Goal: Book appointment/travel/reservation

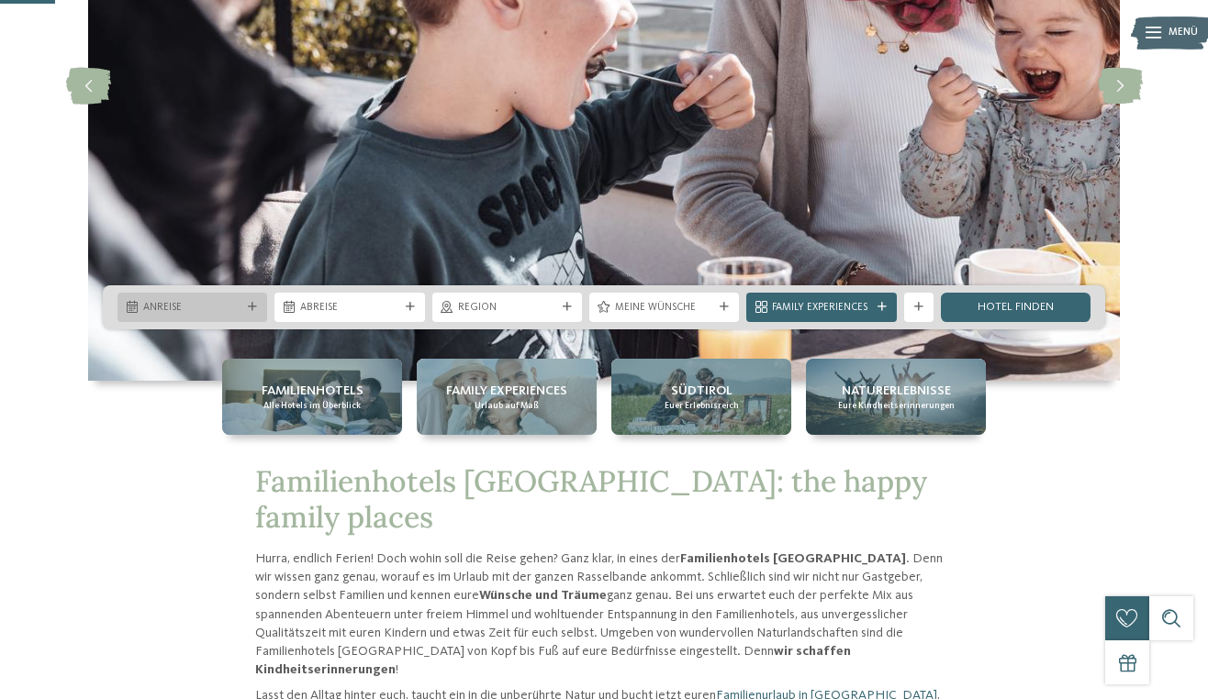
click at [241, 307] on span "Anreise" at bounding box center [192, 308] width 98 height 15
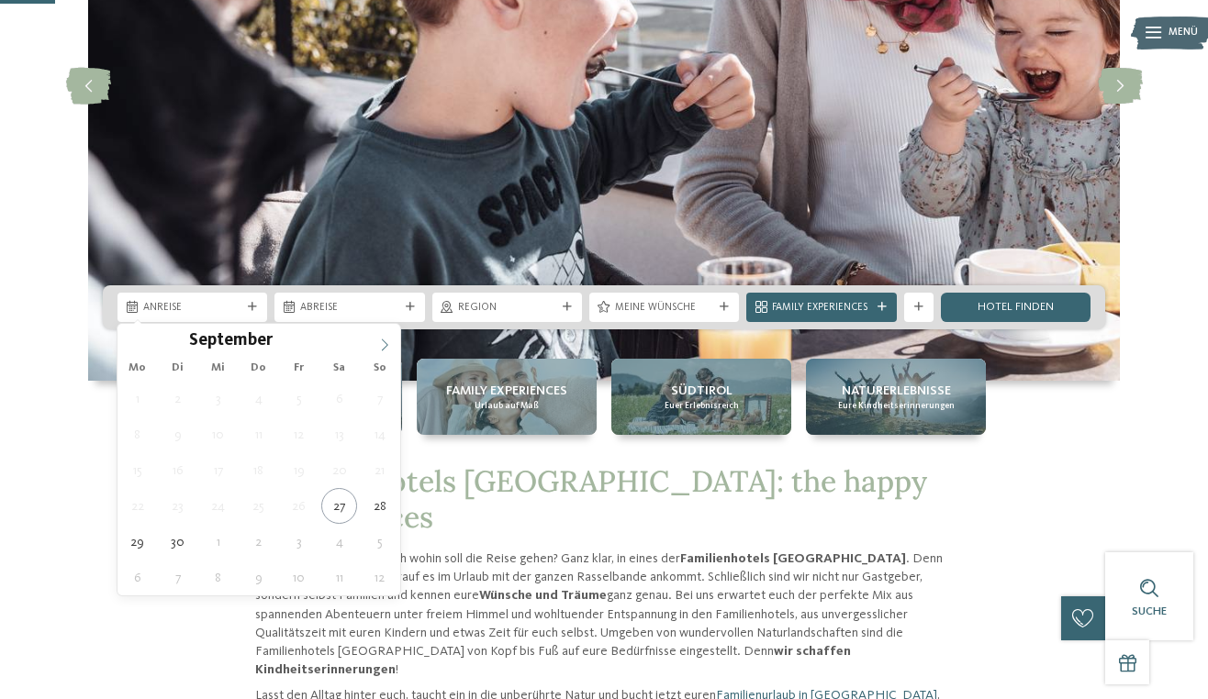
click at [385, 344] on icon at bounding box center [384, 345] width 13 height 13
type div "05.10.2025"
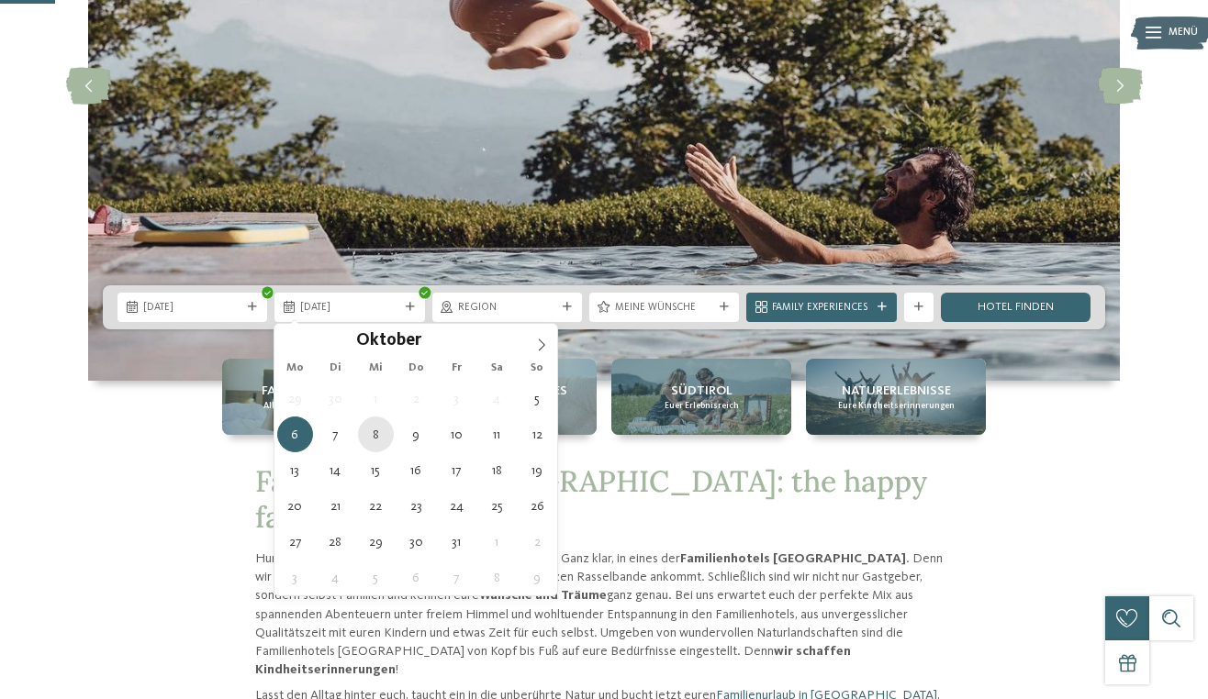
type div "08.10.2025"
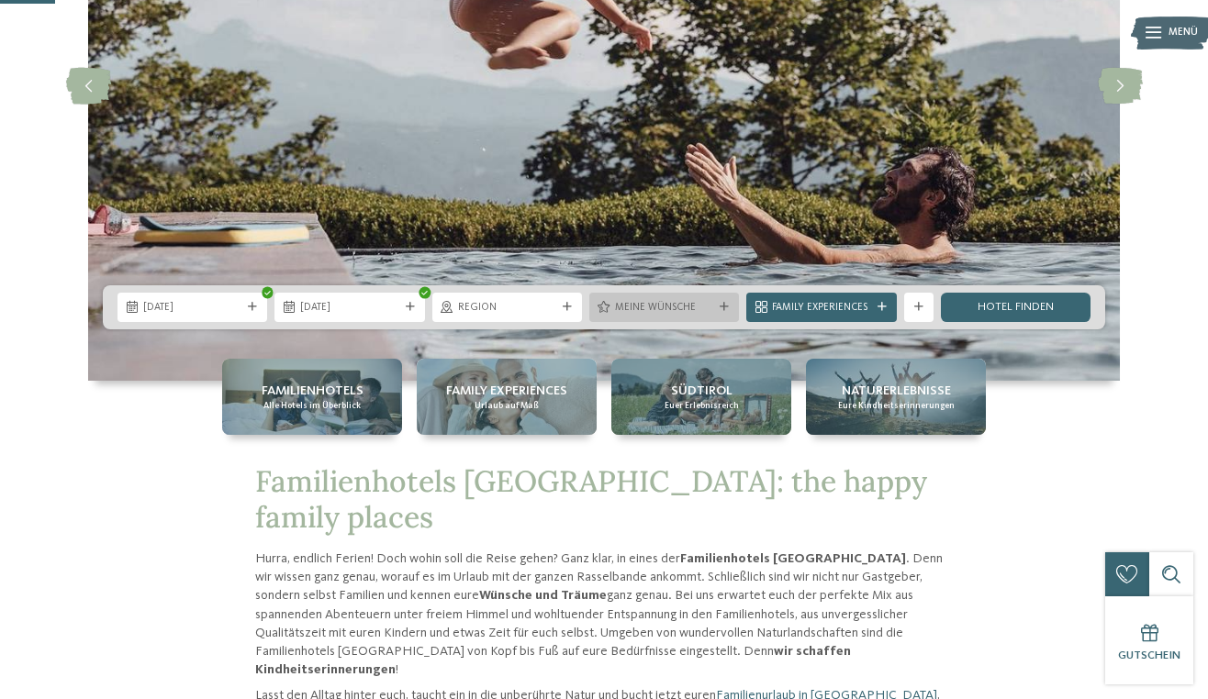
click at [723, 309] on icon at bounding box center [723, 307] width 9 height 9
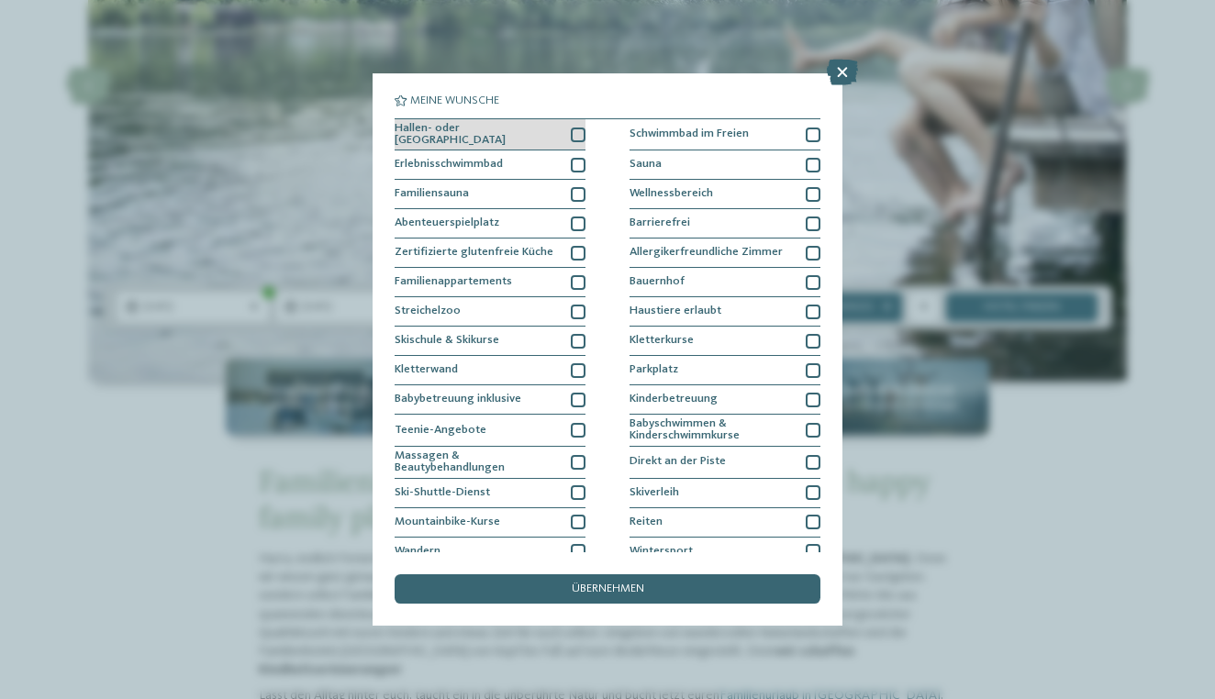
click at [580, 132] on div at bounding box center [578, 135] width 15 height 15
click at [584, 163] on div at bounding box center [578, 165] width 15 height 15
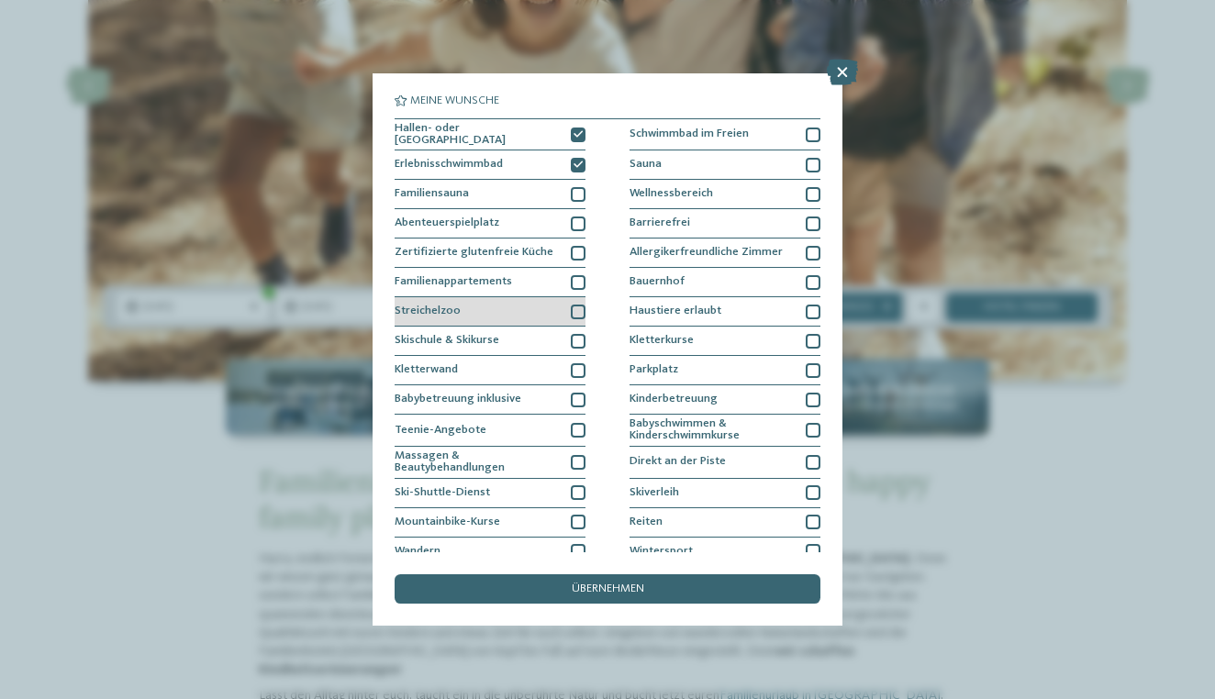
click at [574, 309] on div at bounding box center [578, 312] width 15 height 15
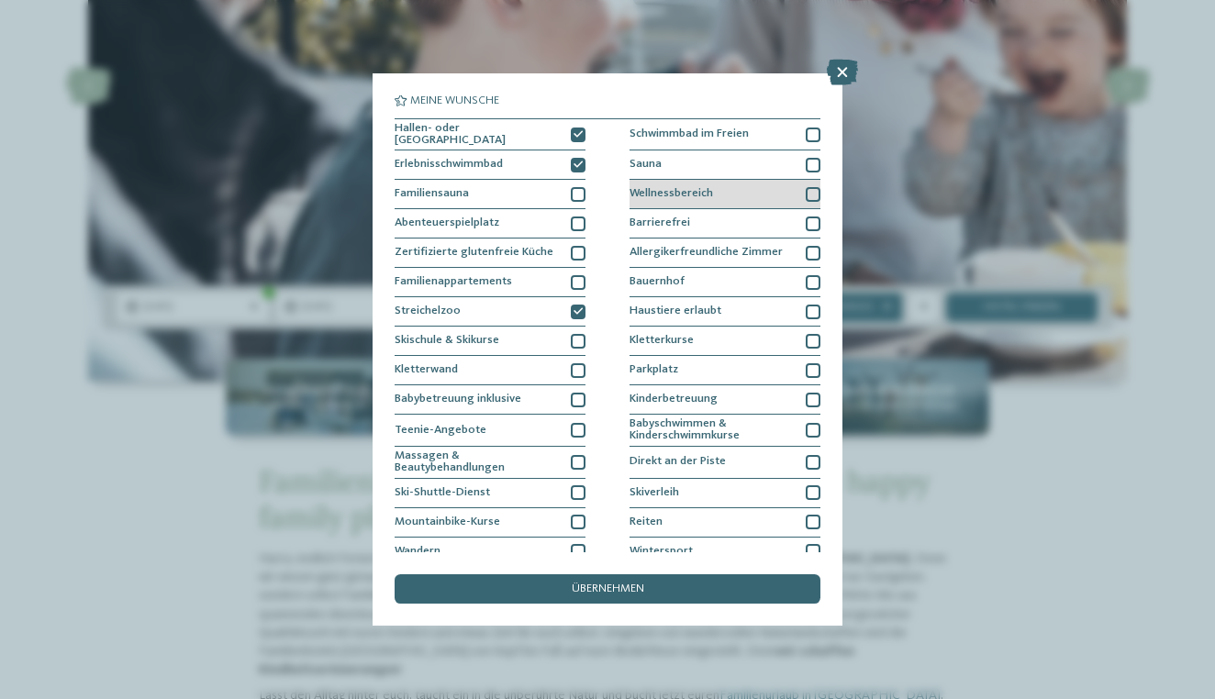
click at [818, 189] on div at bounding box center [813, 194] width 15 height 15
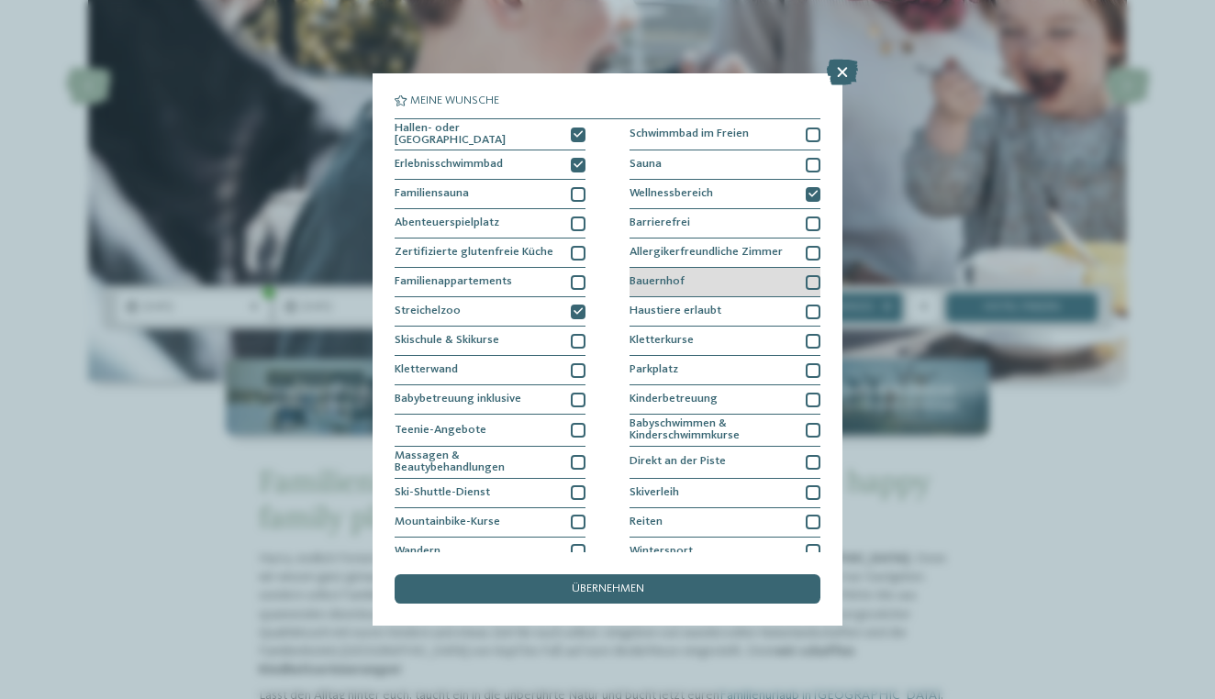
click at [816, 282] on div at bounding box center [813, 282] width 15 height 15
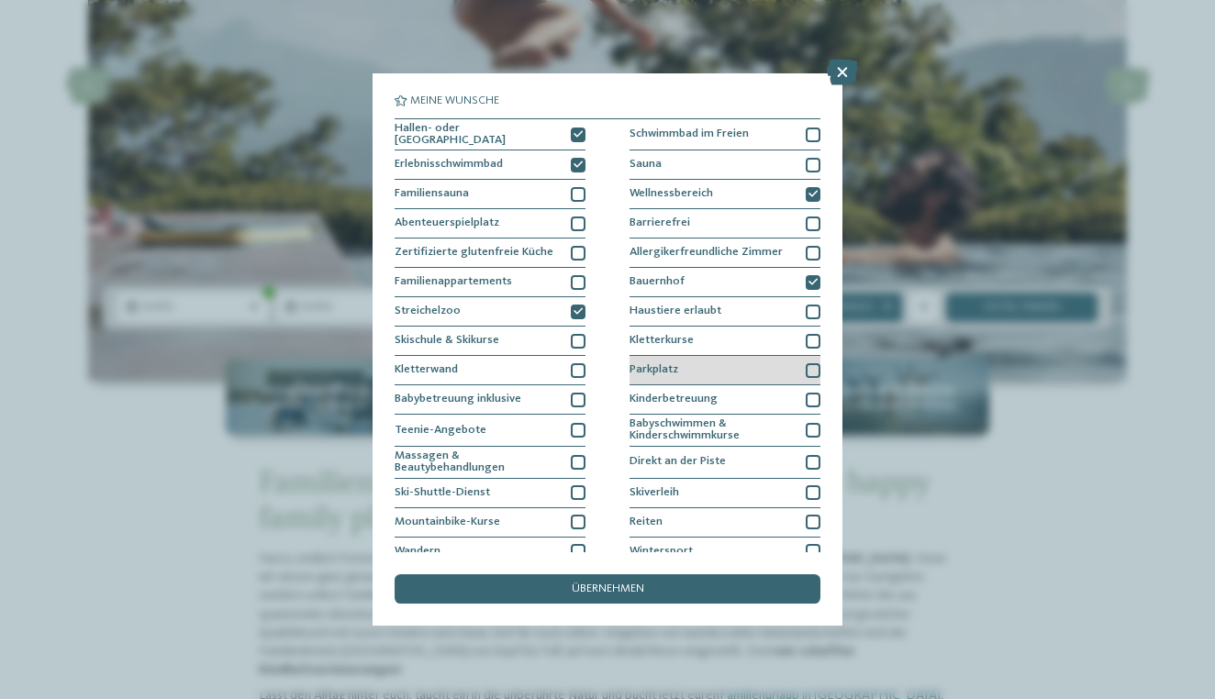
click at [819, 373] on div at bounding box center [813, 370] width 15 height 15
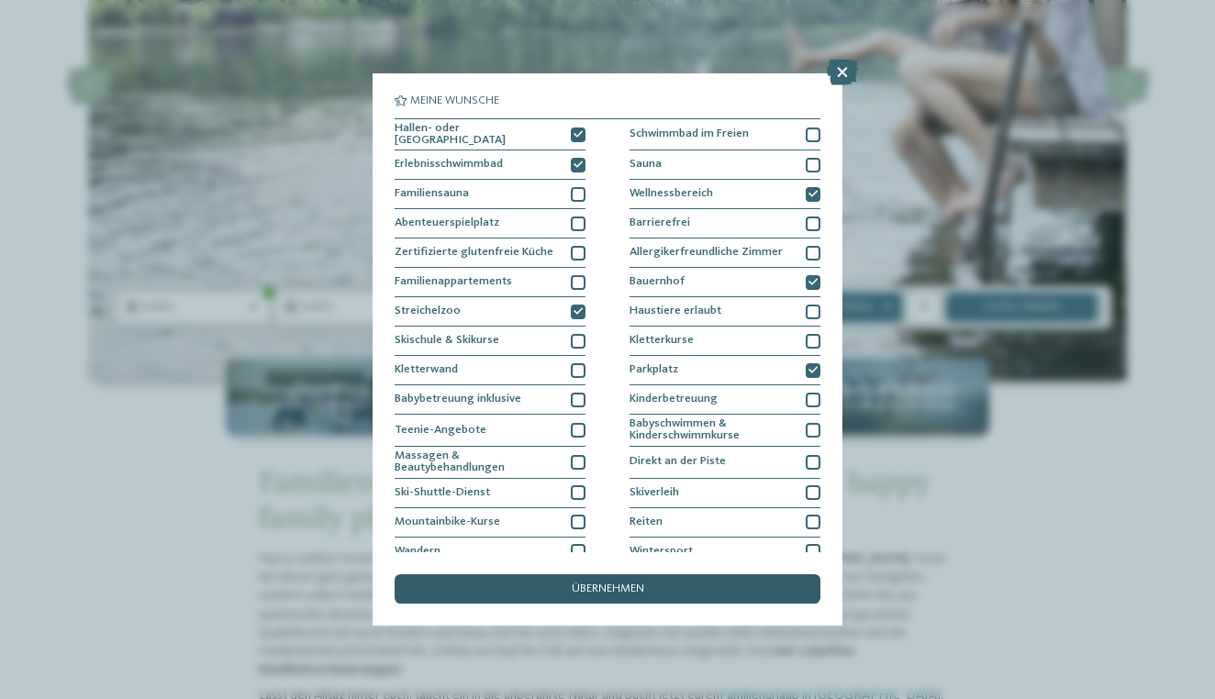
click at [629, 584] on span "übernehmen" at bounding box center [608, 590] width 72 height 12
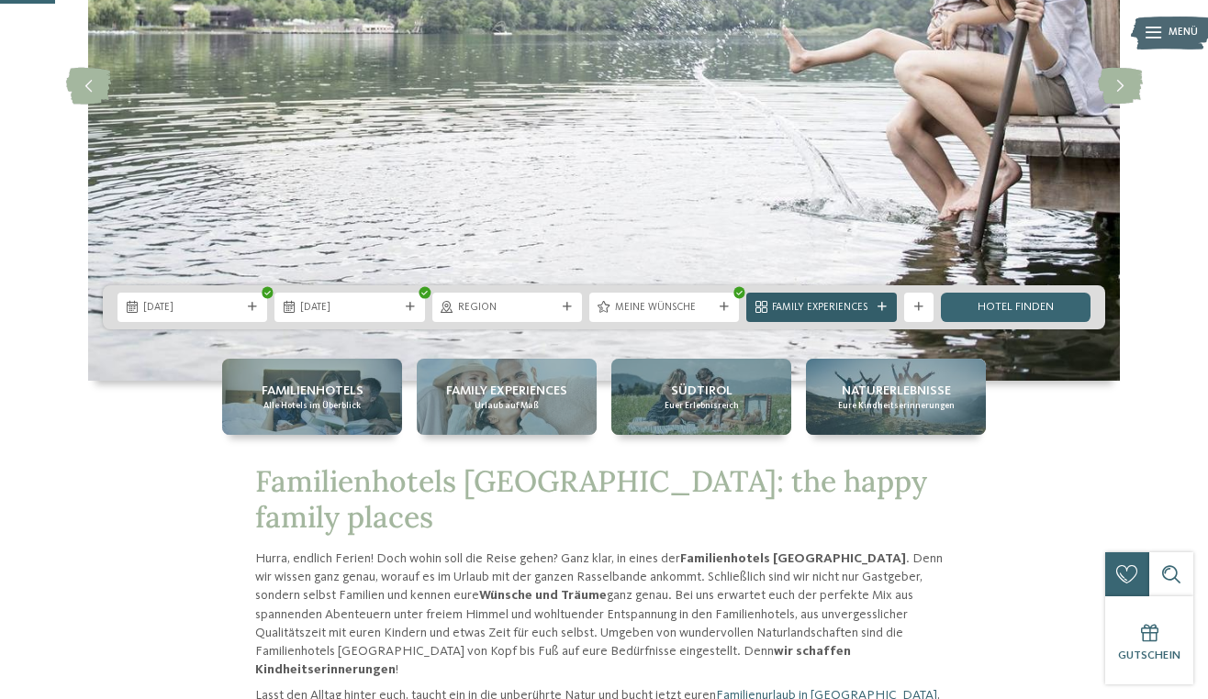
click at [821, 308] on span "Family Experiences" at bounding box center [821, 308] width 98 height 15
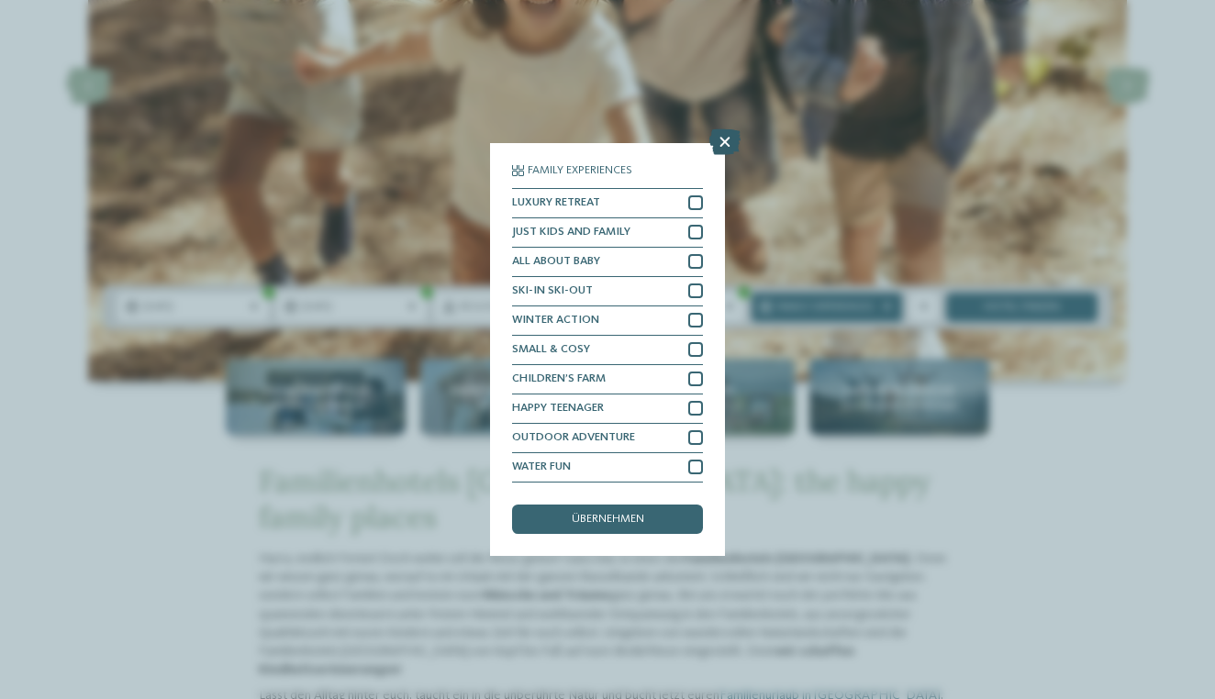
click at [722, 129] on icon at bounding box center [724, 142] width 31 height 26
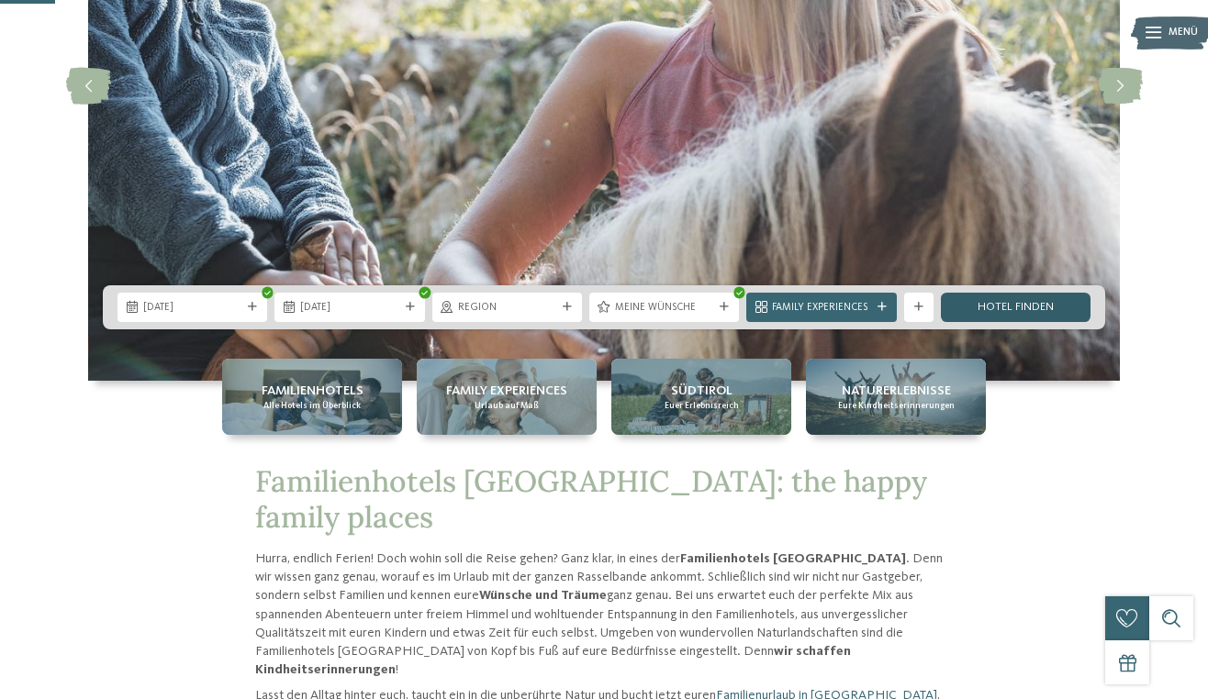
click at [1004, 309] on link "Hotel finden" at bounding box center [1016, 307] width 150 height 29
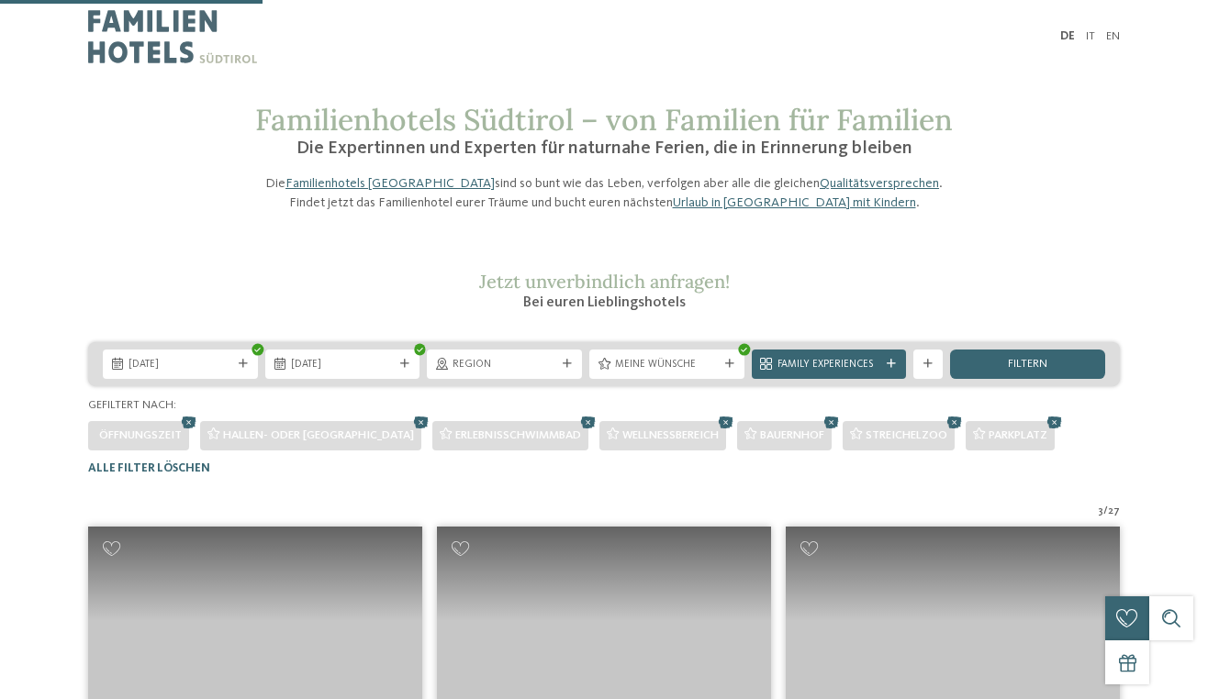
scroll to position [451, 0]
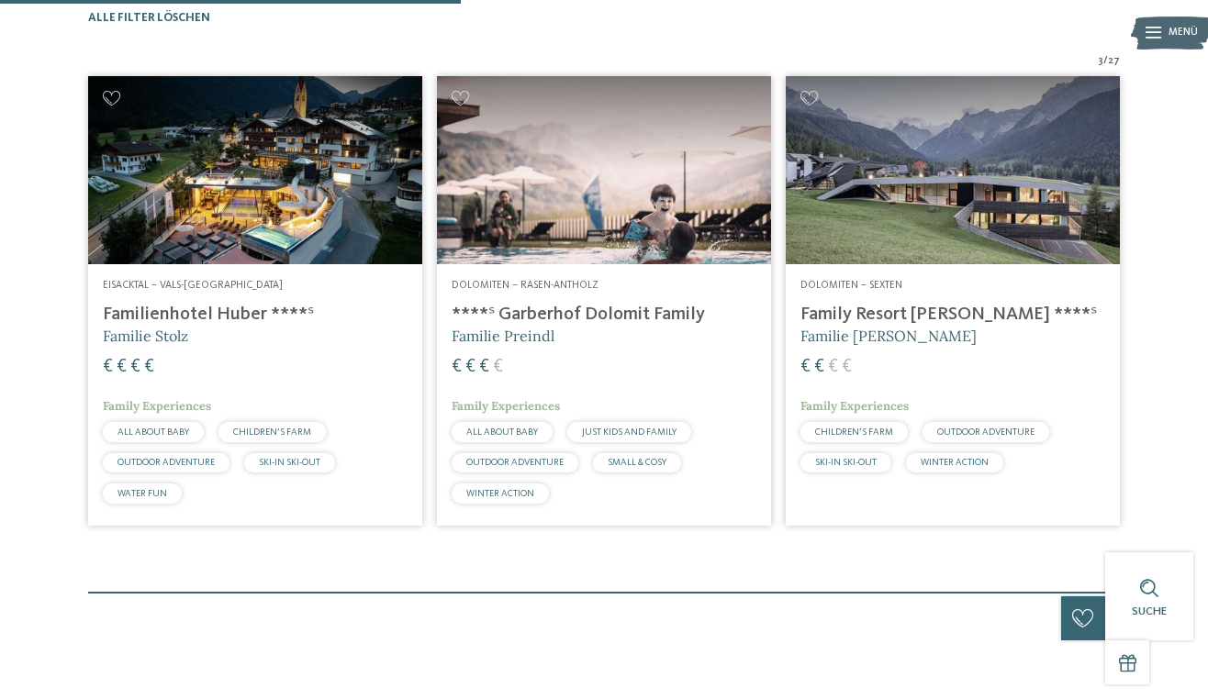
click at [234, 326] on h4 "Familienhotel Huber ****ˢ" at bounding box center [255, 315] width 305 height 22
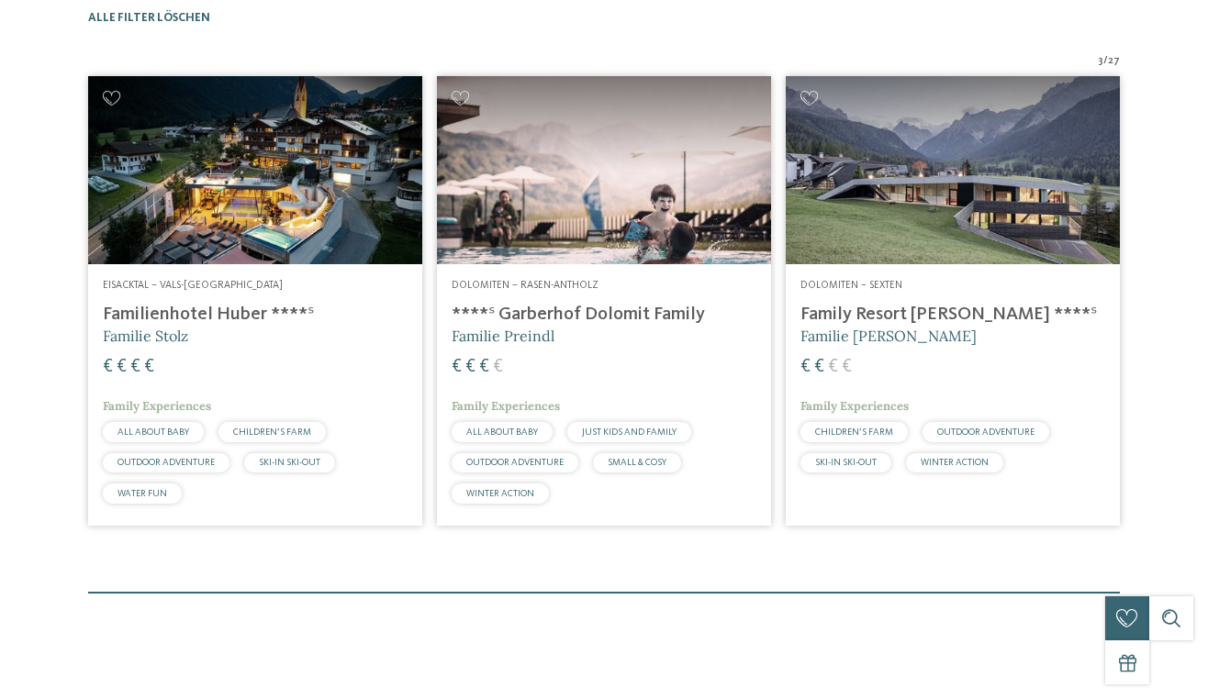
scroll to position [0, 0]
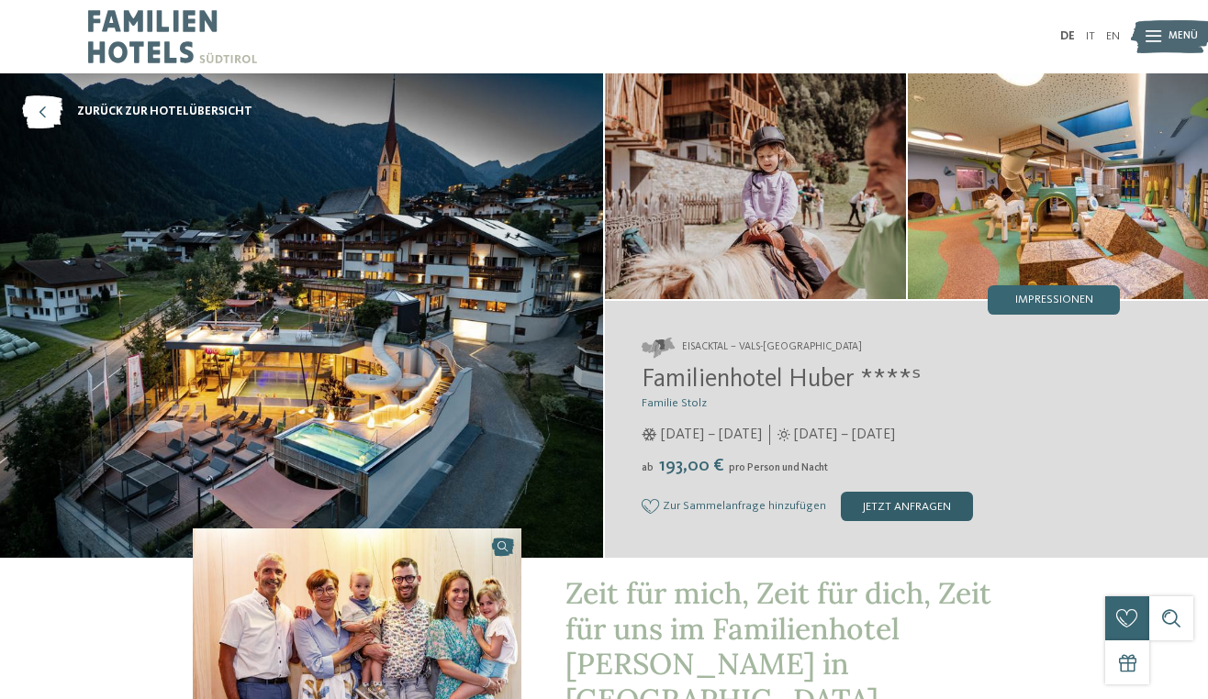
click at [890, 513] on div "jetzt anfragen" at bounding box center [907, 506] width 132 height 29
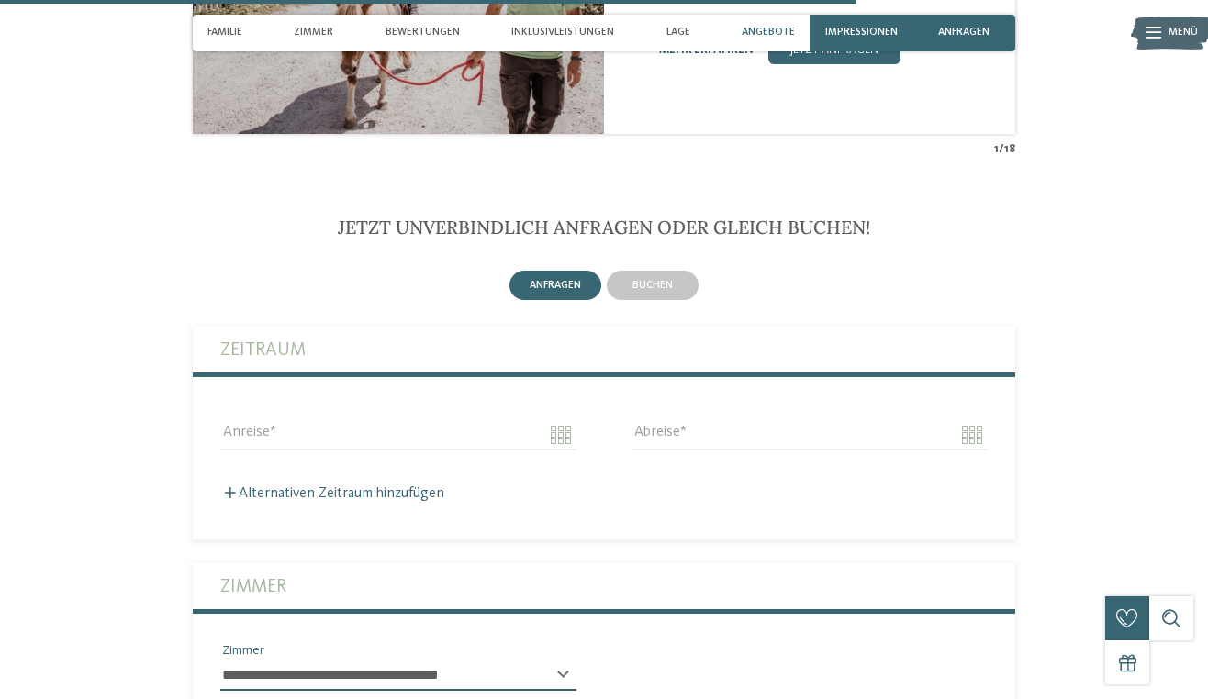
scroll to position [3762, 0]
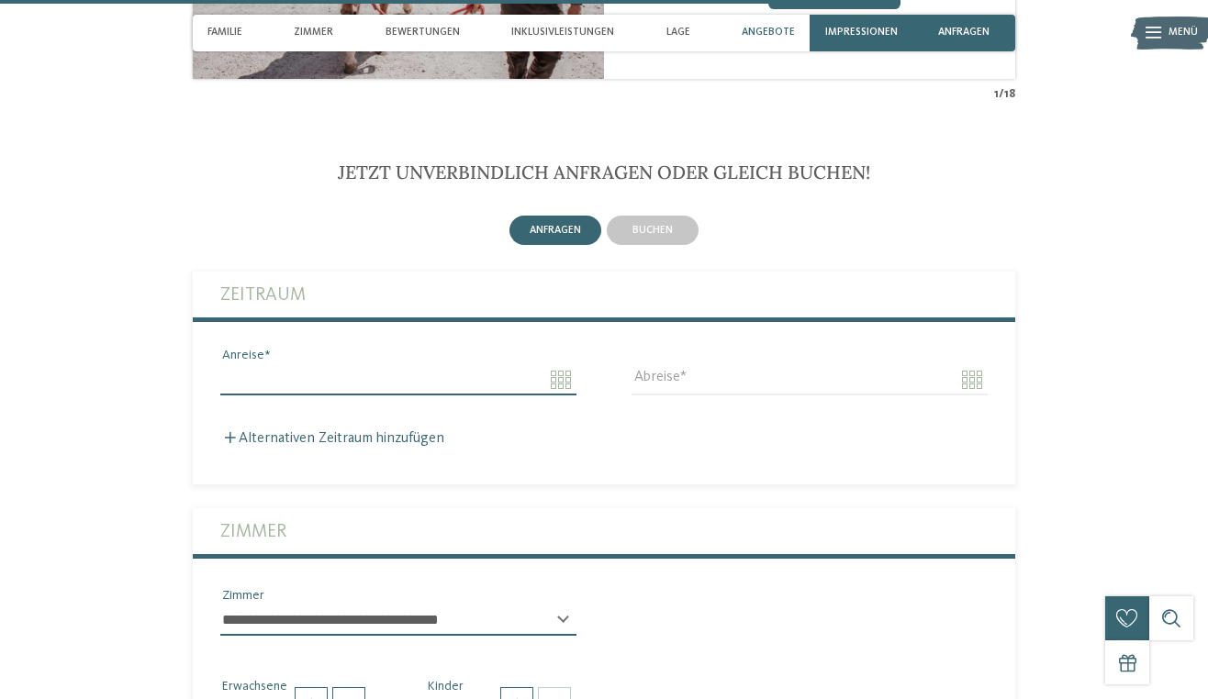
click at [559, 364] on input "Anreise" at bounding box center [398, 379] width 356 height 31
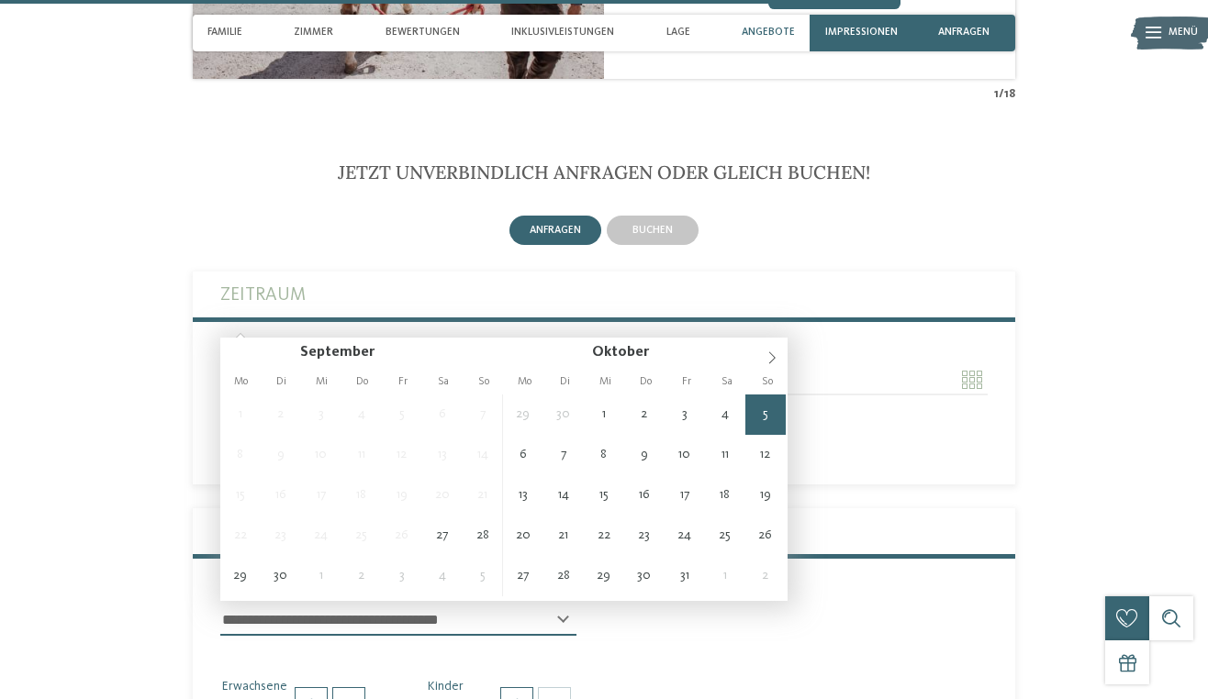
type input "**********"
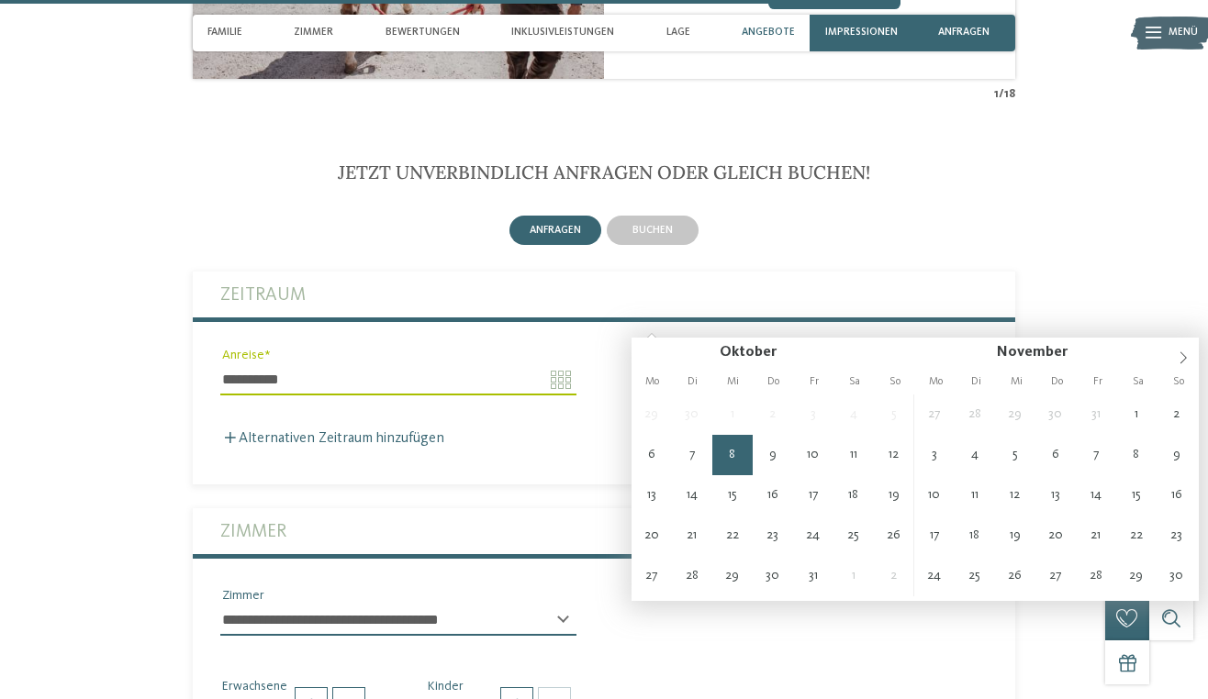
type input "**********"
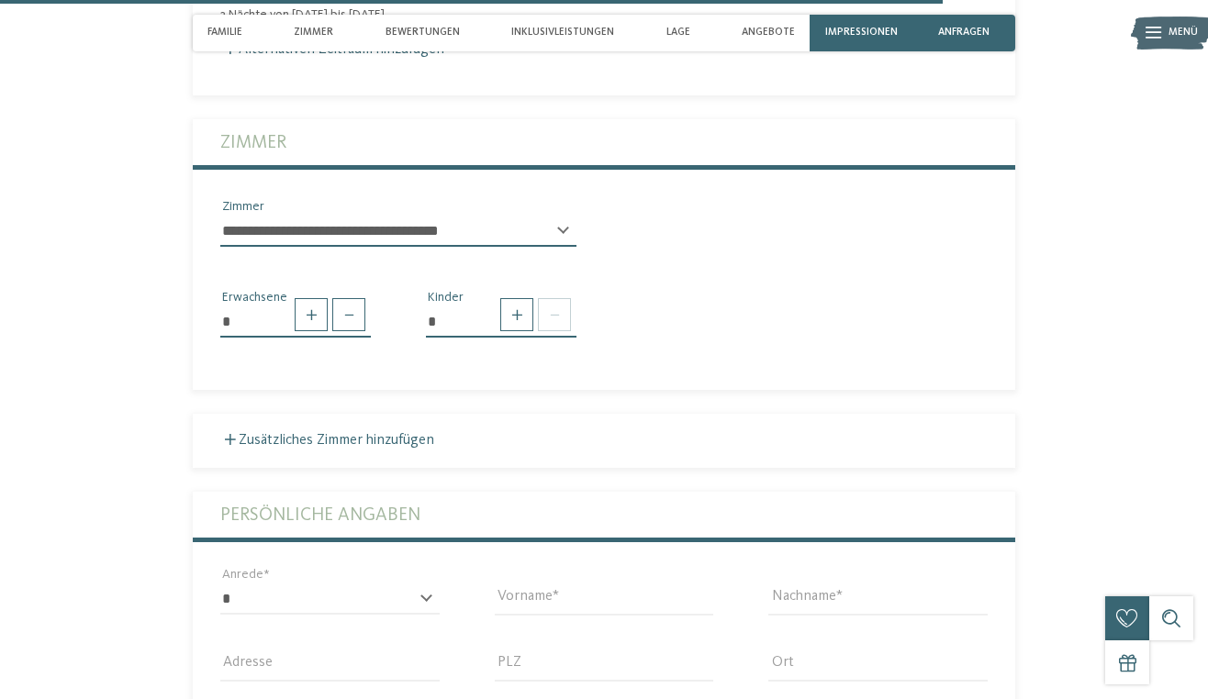
scroll to position [4184, 0]
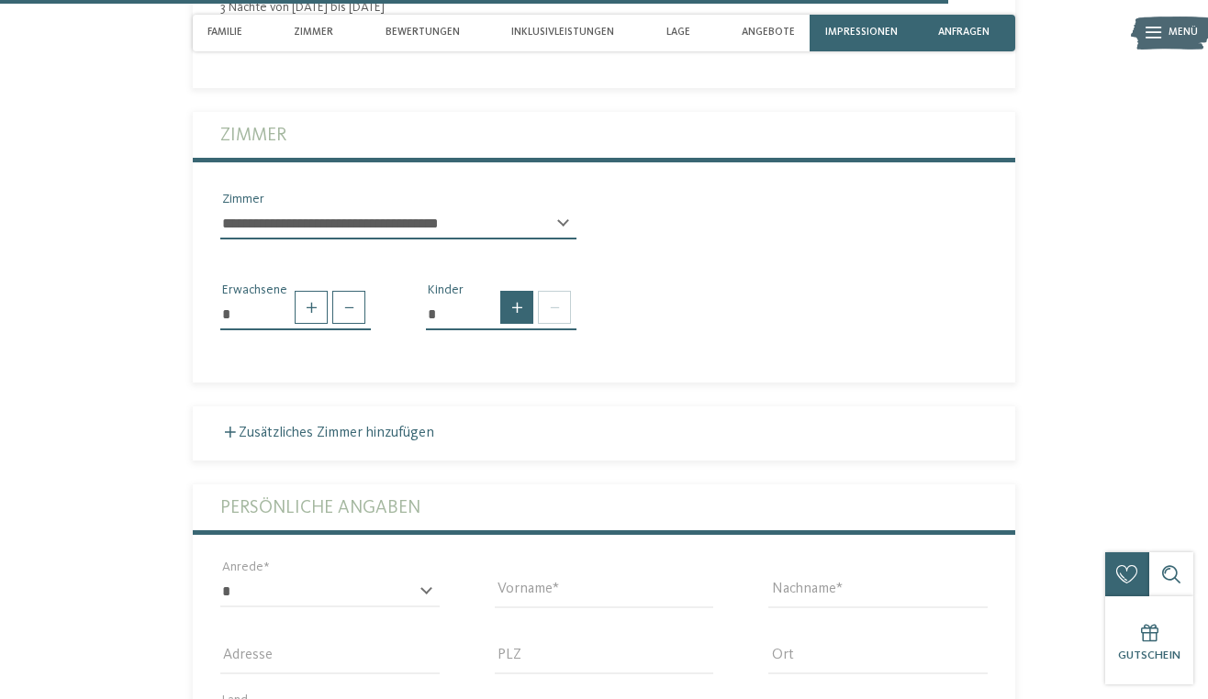
click at [516, 291] on span at bounding box center [516, 307] width 33 height 33
type input "*"
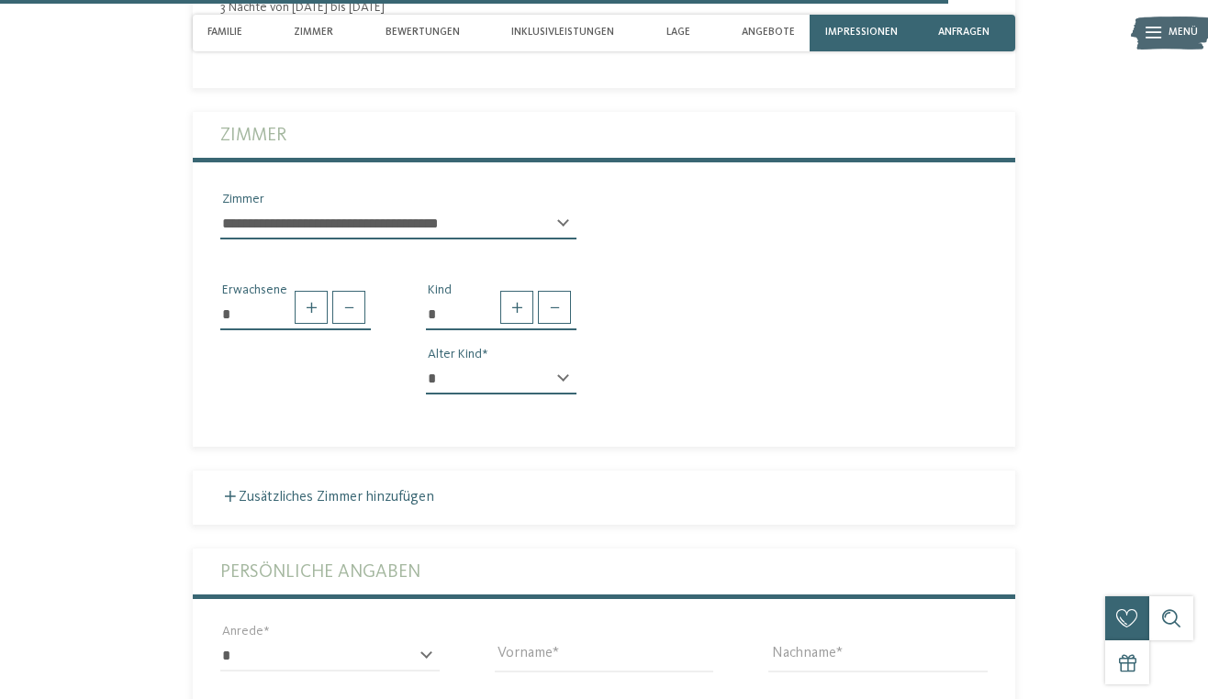
select select "*"
click at [407, 490] on label "Zusätzliches Zimmer hinzufügen" at bounding box center [327, 497] width 214 height 15
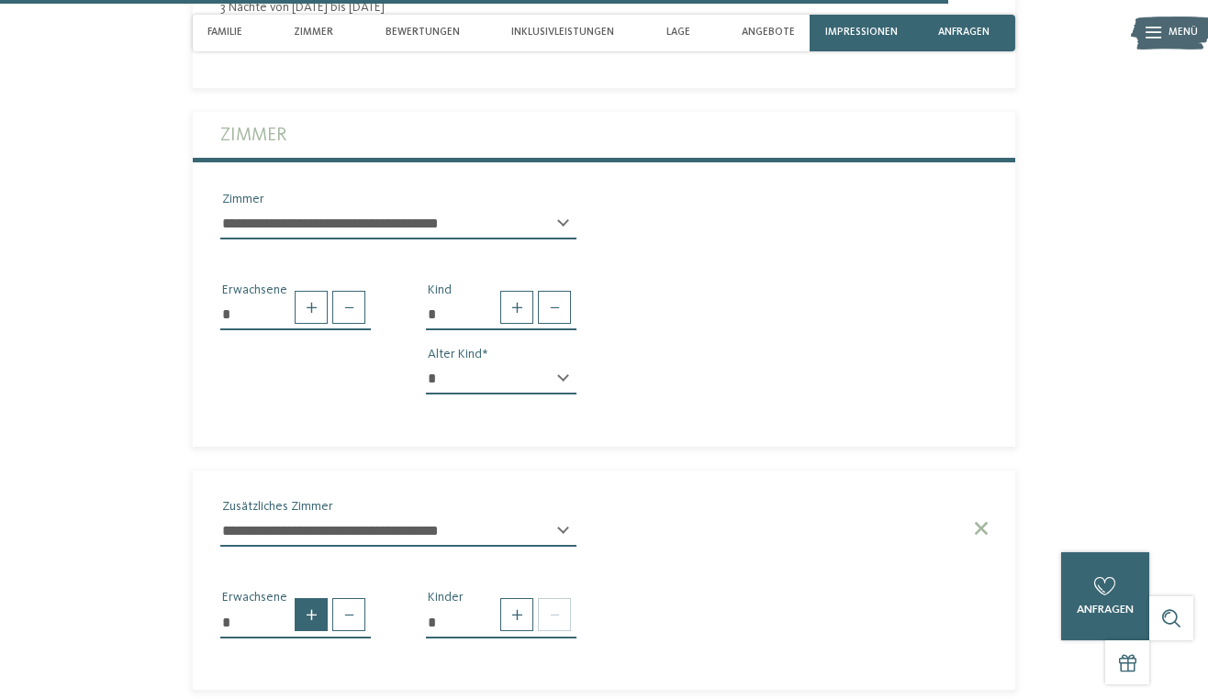
click at [313, 598] on span at bounding box center [311, 614] width 33 height 33
click at [352, 598] on span at bounding box center [348, 614] width 33 height 33
type input "*"
click at [674, 563] on div "* Erwachsener * Kinder" at bounding box center [604, 608] width 822 height 91
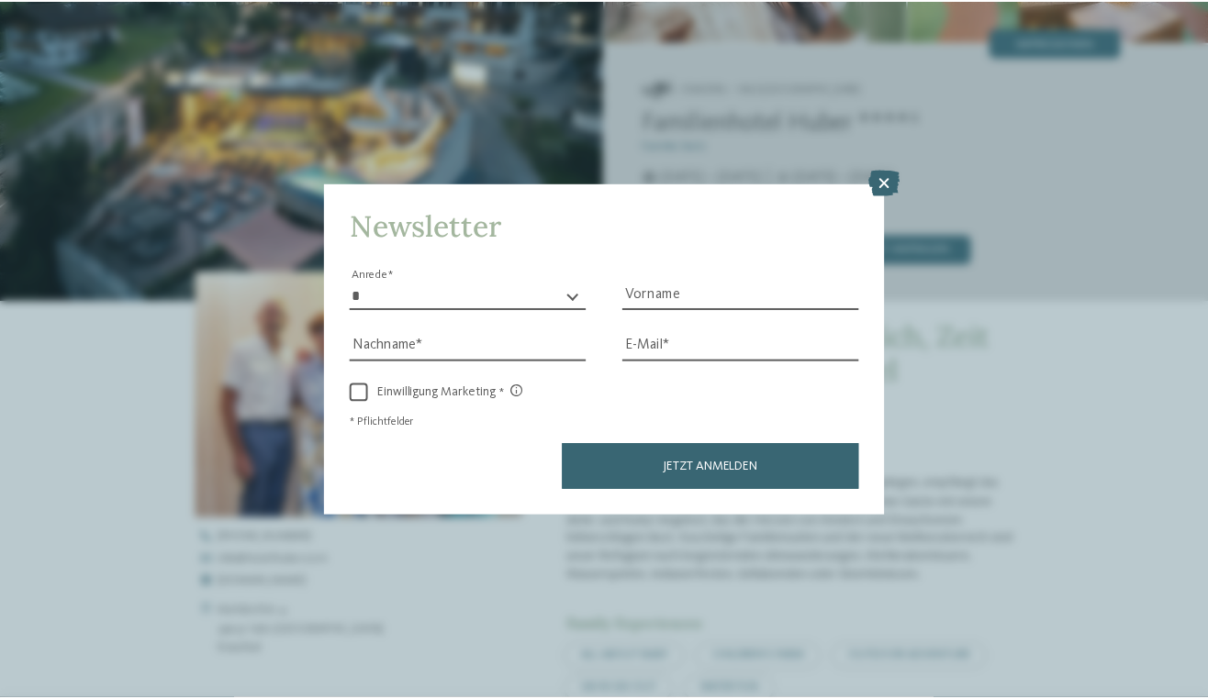
scroll to position [256, 0]
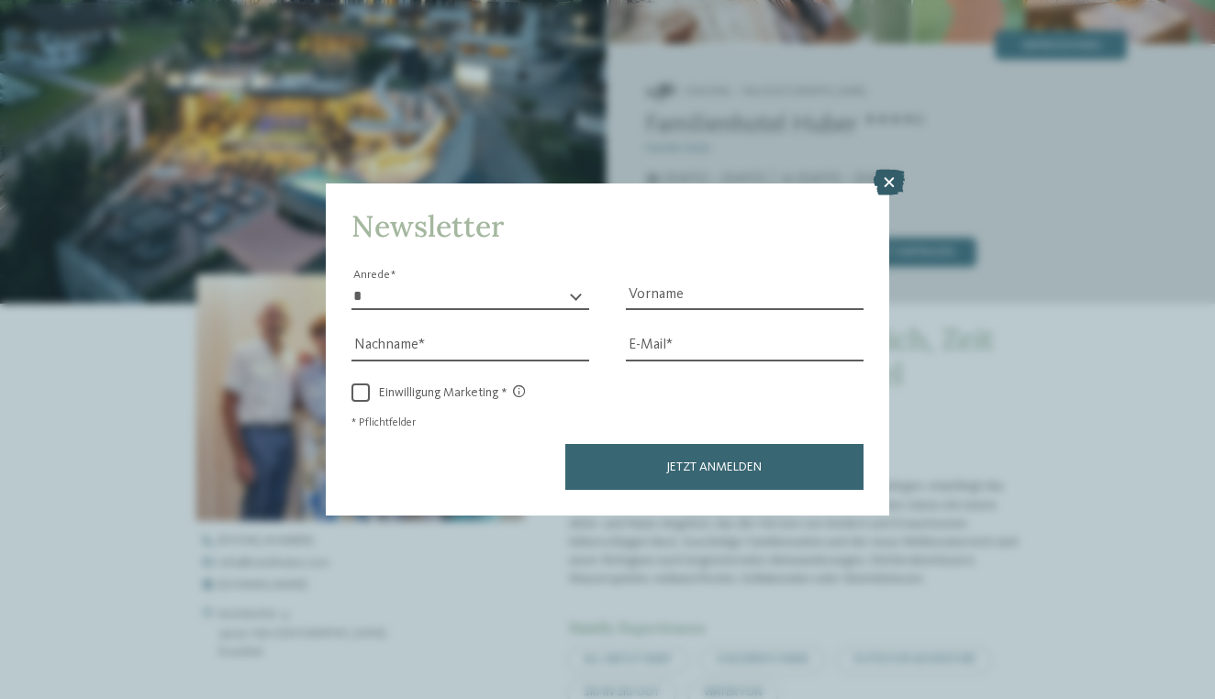
click at [888, 170] on icon at bounding box center [889, 183] width 31 height 26
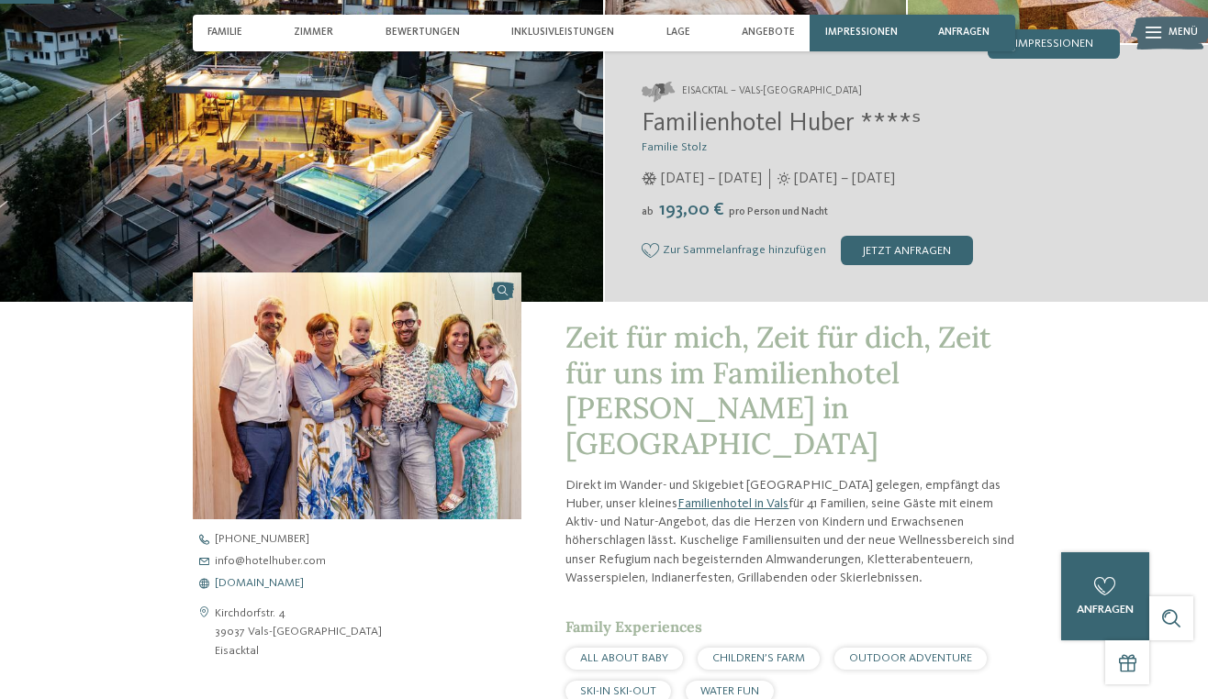
click at [304, 578] on span "[DOMAIN_NAME]" at bounding box center [259, 584] width 89 height 12
